Goal: Unclear

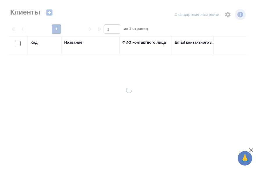
select select "RU"
